Goal: Obtain resource: Download file/media

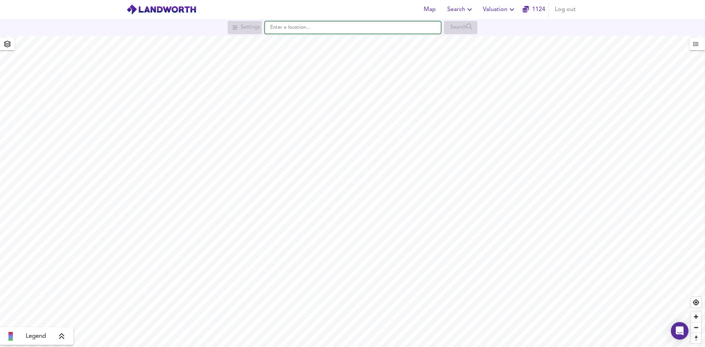
click at [323, 29] on input "text" at bounding box center [353, 27] width 176 height 12
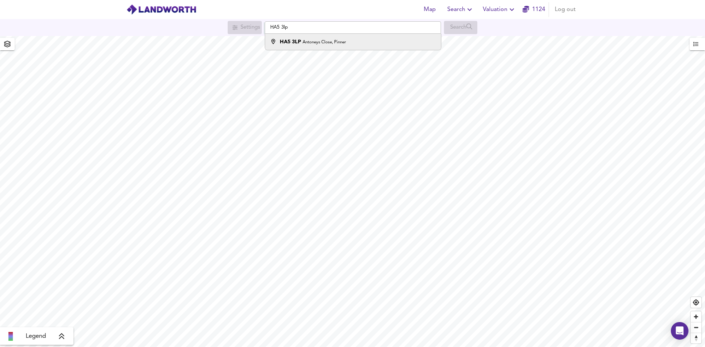
click at [365, 39] on div "HA5 3LP Antoneys Close, Pinner" at bounding box center [351, 41] width 169 height 7
type input "[STREET_ADDRESS]"
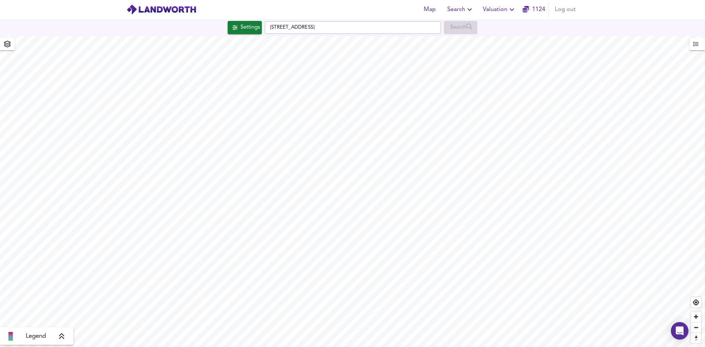
checkbox input "false"
checkbox input "true"
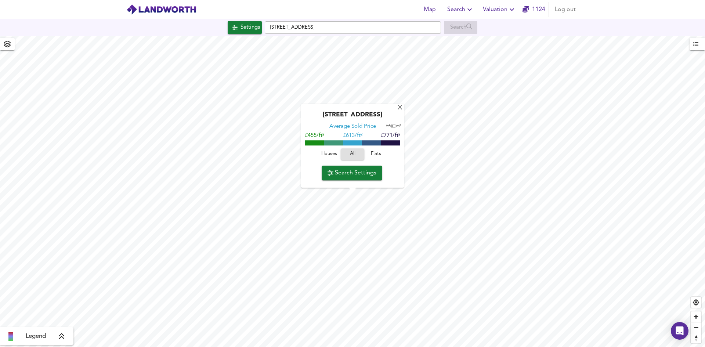
click at [336, 150] on span "Houses" at bounding box center [329, 154] width 20 height 8
click at [379, 155] on span "Flats" at bounding box center [376, 154] width 20 height 8
click at [353, 153] on span "All" at bounding box center [353, 154] width 20 height 8
click at [510, 7] on icon "button" at bounding box center [512, 9] width 9 height 9
click at [506, 43] on li "Valuation Report History" at bounding box center [500, 39] width 88 height 13
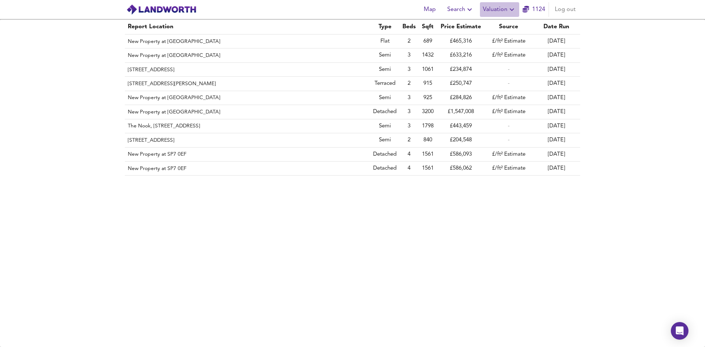
click at [515, 11] on icon "button" at bounding box center [512, 9] width 9 height 9
click at [673, 120] on div "Report Location Type Beds Sqft Price Estimate Source Date Run New Property at S…" at bounding box center [352, 183] width 705 height 328
click at [424, 13] on span "Map" at bounding box center [430, 9] width 18 height 10
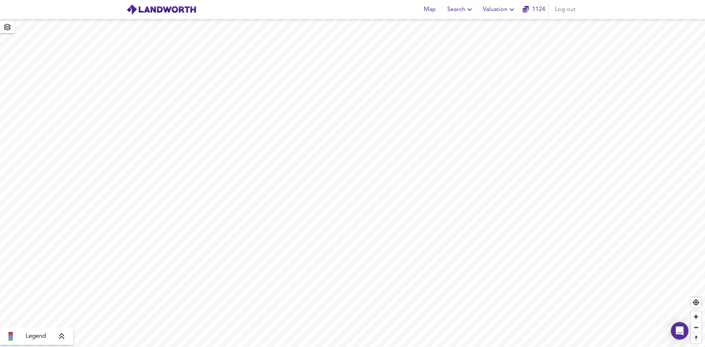
click at [274, 8] on div "Map Search Valuation 1124 Log out" at bounding box center [353, 9] width 470 height 18
click at [465, 15] on button "Search" at bounding box center [461, 9] width 33 height 15
click at [465, 26] on li "New Search" at bounding box center [461, 26] width 73 height 13
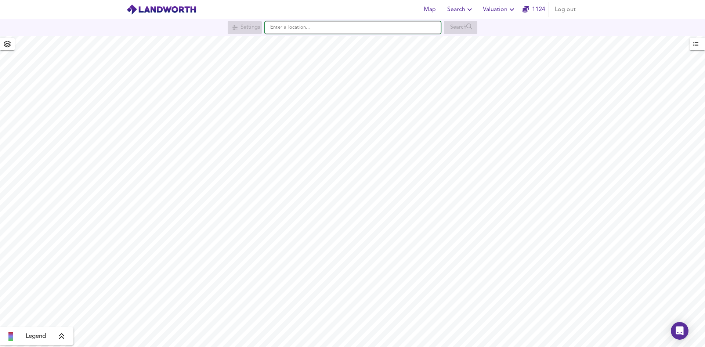
click at [292, 29] on input "text" at bounding box center [353, 27] width 176 height 12
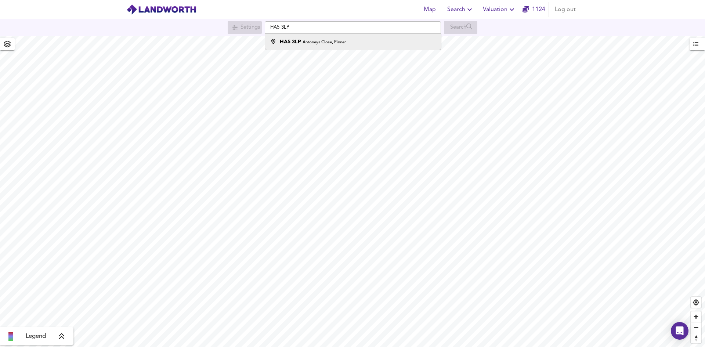
click at [298, 38] on div "HA5 3LP Antoneys Close, Pinner" at bounding box center [313, 41] width 66 height 7
type input "[STREET_ADDRESS]"
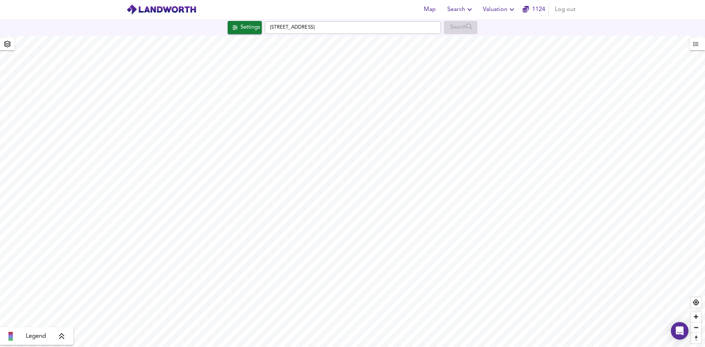
checkbox input "false"
checkbox input "true"
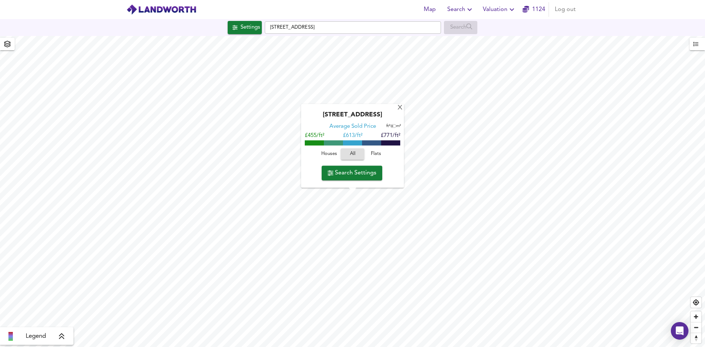
type input "1076"
click at [510, 3] on button "Valuation" at bounding box center [499, 9] width 39 height 15
click at [508, 38] on li "Valuation Report History" at bounding box center [500, 39] width 88 height 13
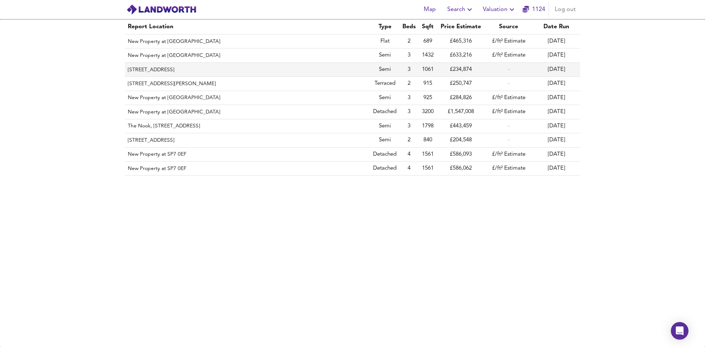
click at [278, 72] on th "[STREET_ADDRESS]" at bounding box center [247, 70] width 245 height 14
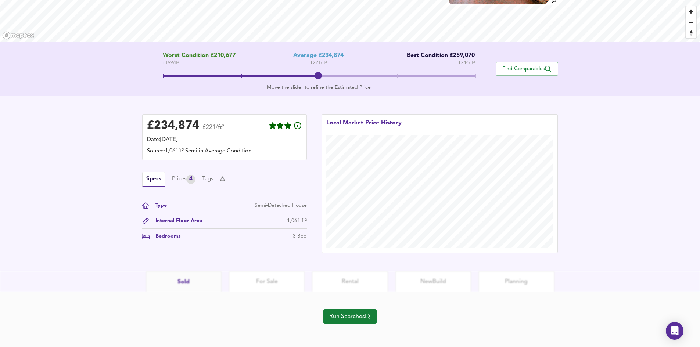
scroll to position [114, 0]
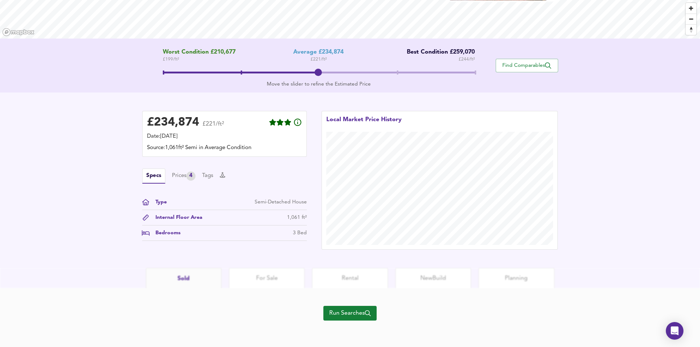
click at [357, 312] on span "Run Searches" at bounding box center [350, 313] width 42 height 10
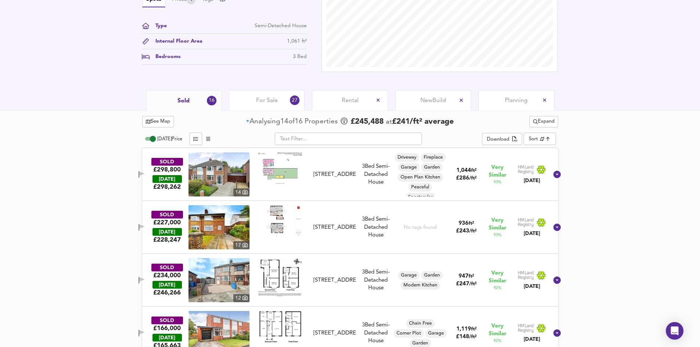
scroll to position [224, 0]
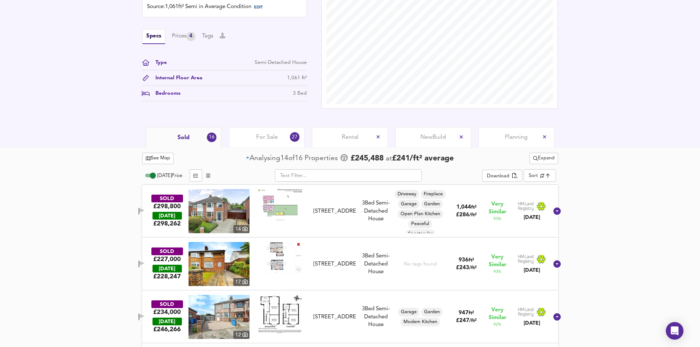
click at [150, 175] on input "[DATE] Price" at bounding box center [153, 175] width 26 height 9
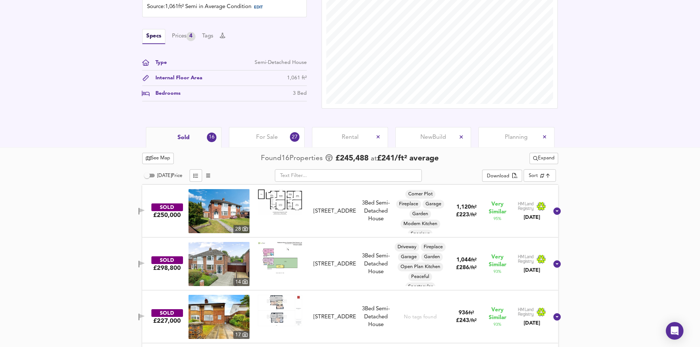
click at [148, 179] on input "[DATE] Price" at bounding box center [147, 175] width 26 height 9
checkbox input "true"
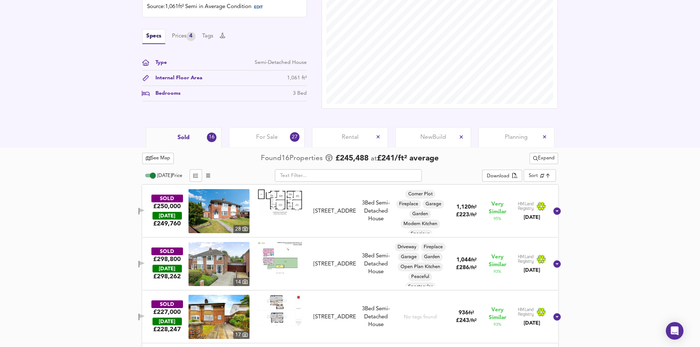
click at [272, 136] on span "For Sale" at bounding box center [267, 137] width 22 height 8
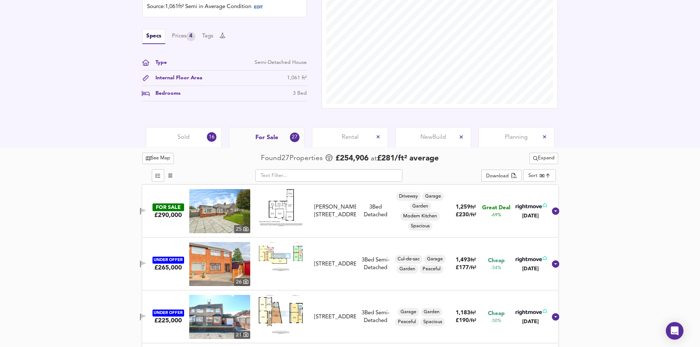
click at [184, 139] on span "Sold" at bounding box center [183, 137] width 12 height 8
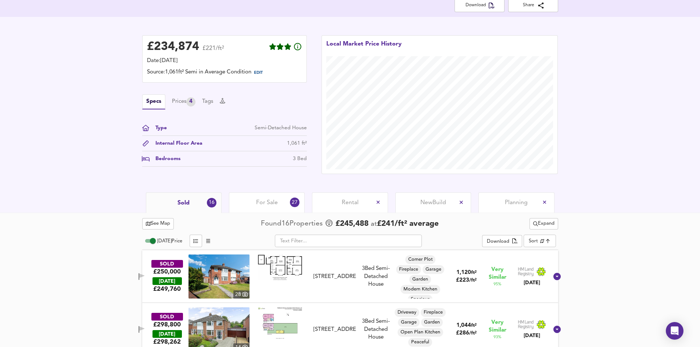
scroll to position [177, 0]
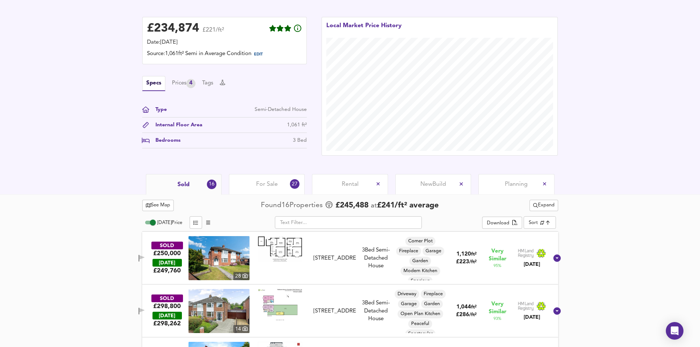
click at [356, 187] on span "Rental" at bounding box center [350, 184] width 17 height 8
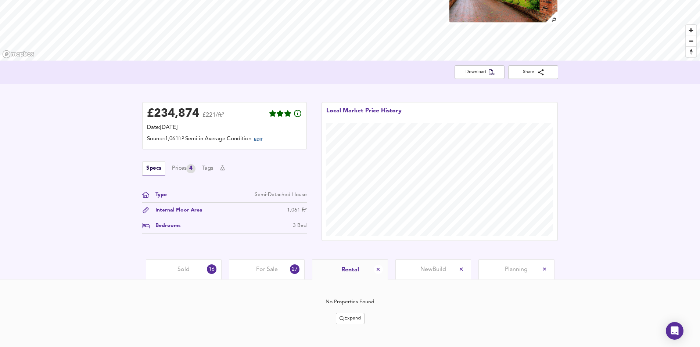
scroll to position [97, 0]
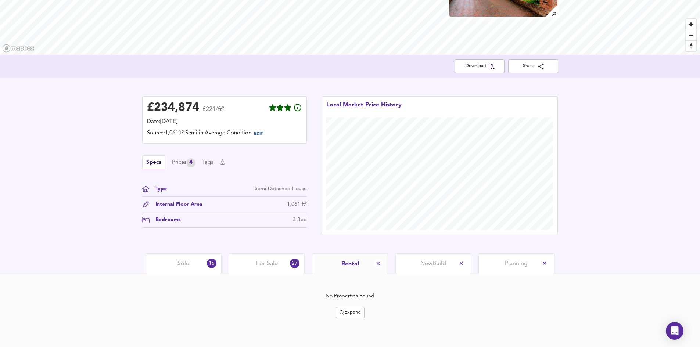
click at [174, 263] on div "Sold 16" at bounding box center [184, 263] width 76 height 20
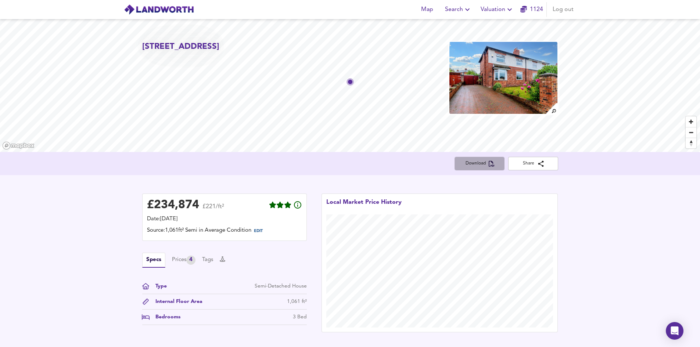
click at [478, 166] on span "Download" at bounding box center [479, 164] width 38 height 8
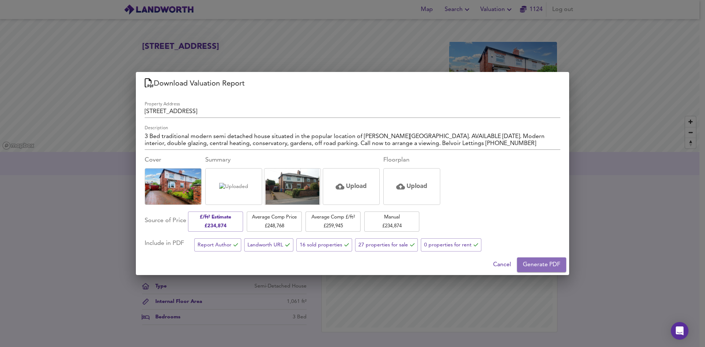
click at [548, 265] on span "Generate PDF" at bounding box center [541, 265] width 37 height 10
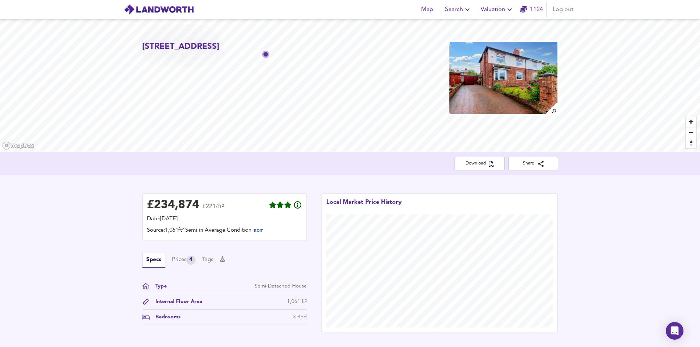
click at [425, 13] on span "Map" at bounding box center [427, 9] width 18 height 10
